Goal: Task Accomplishment & Management: Complete application form

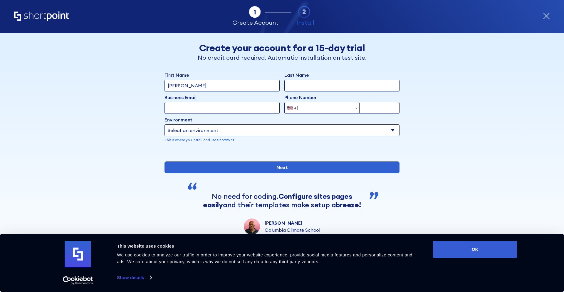
scroll to position [1800, 0]
type input "[PERSON_NAME]"
type input "[PHONE_NUMBER]"
type input "[PERSON_NAME][EMAIL_ADDRESS][DOMAIN_NAME]"
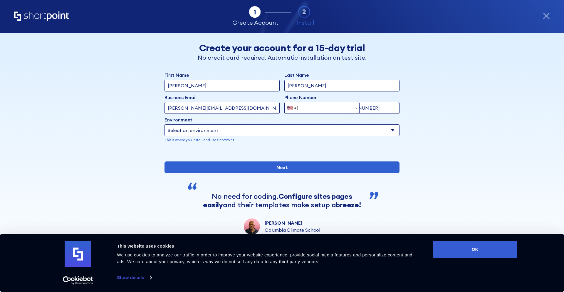
select select "+355"
select select "Microsoft 365"
type input "[PERSON_NAME][EMAIL_ADDRESS][DOMAIN_NAME]"
click at [9, 270] on div "Consent Details [#IABV2SETTINGS#] About This website uses cookies We use cookie…" at bounding box center [282, 263] width 564 height 58
